Goal: Leave review/rating: Leave review/rating

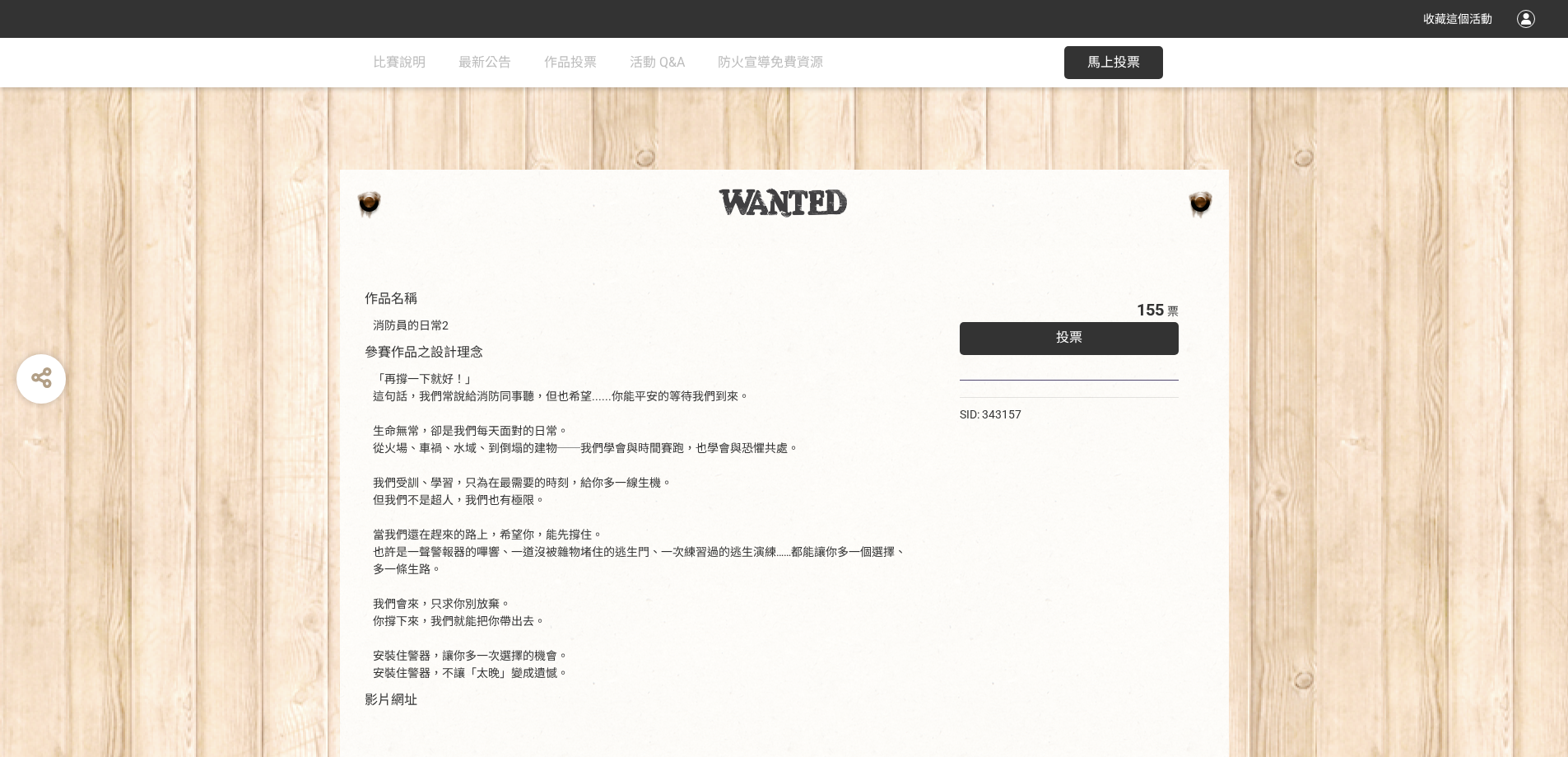
click at [1402, 346] on div "作品名稱 消防員的日常2 參賽作品之設計理念 「再撐一下就好！」 這句話，我們常說給消防同事聽，但也希望......你能平安的等待我們到來。 生命無常，卻是我…" at bounding box center [784, 650] width 1568 height 805
click at [1118, 64] on span "馬上投票" at bounding box center [1114, 62] width 52 height 16
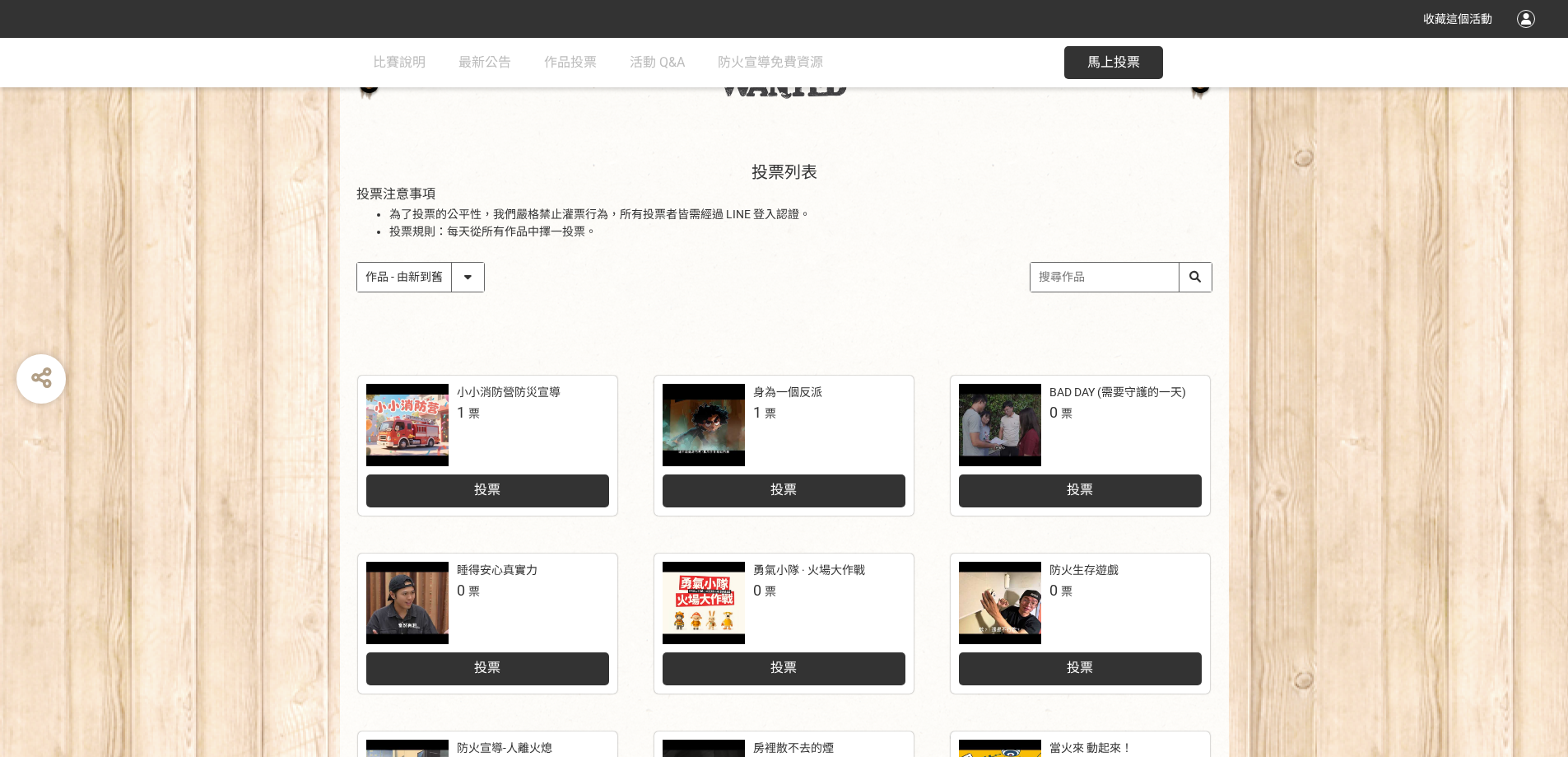
scroll to position [659, 0]
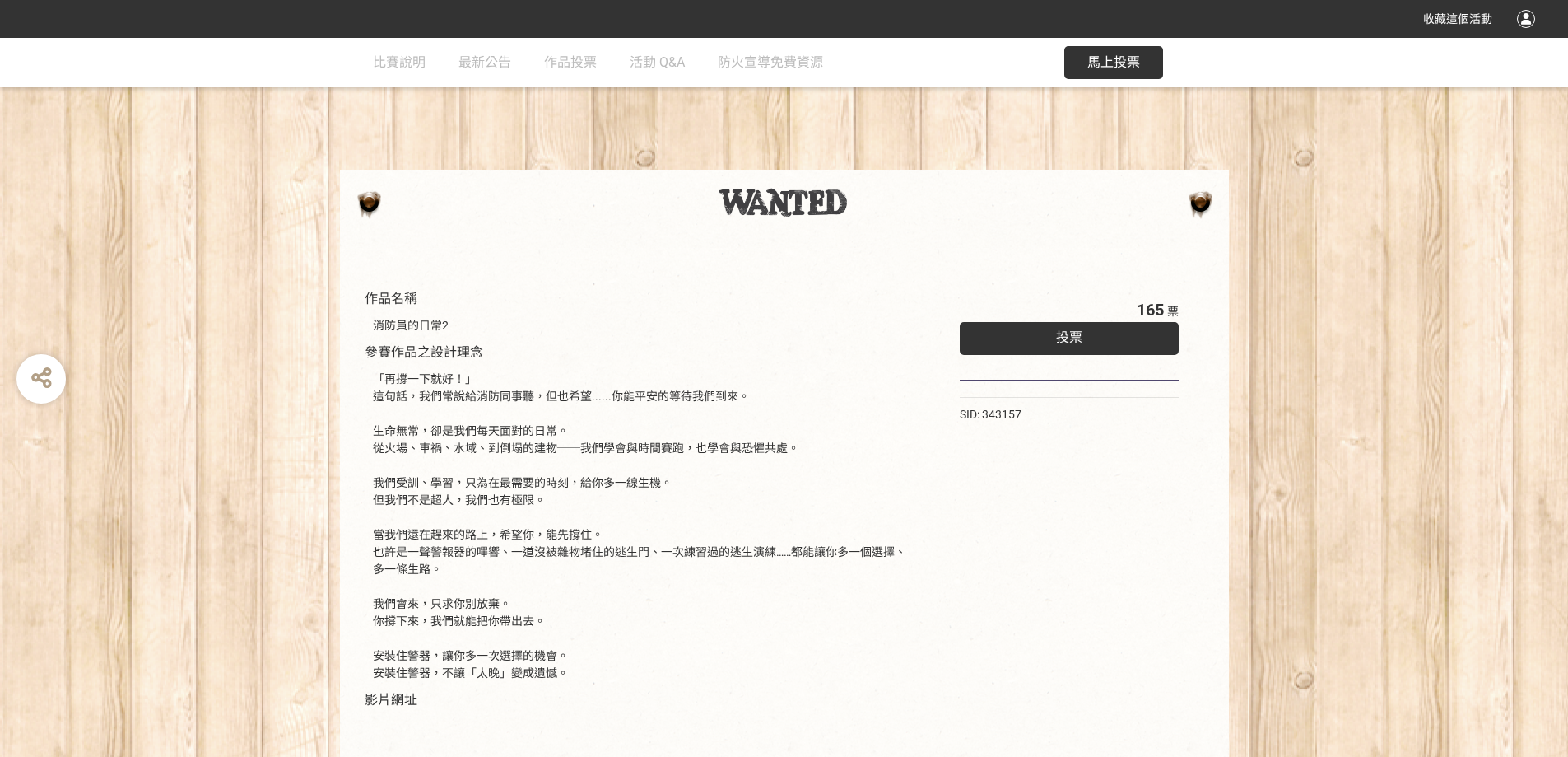
click at [1362, 372] on div "作品名稱 消防員的日常2 參賽作品之設計理念 「再撐一下就好！」 這句話，我們常說給消防同事聽，但也希望......你能平安的等待我們到來。 生命無常，卻是我…" at bounding box center [784, 650] width 1568 height 805
click at [855, 253] on div "作品名稱 消防員的日常2 參賽作品之設計理念 「再撐一下就好！」 這句話，我們常說給消防同事聽，但也希望......你能平安的等待我們到來。 生命無常，卻是我…" at bounding box center [784, 650] width 889 height 805
click at [1447, 560] on div "作品名稱 消防員的日常2 參賽作品之設計理念 「再撐一下就好！」 這句話，我們常說給消防同事聽，但也希望......你能平安的等待我們到來。 生命無常，卻是我…" at bounding box center [784, 650] width 1568 height 805
